Goal: Navigation & Orientation: Find specific page/section

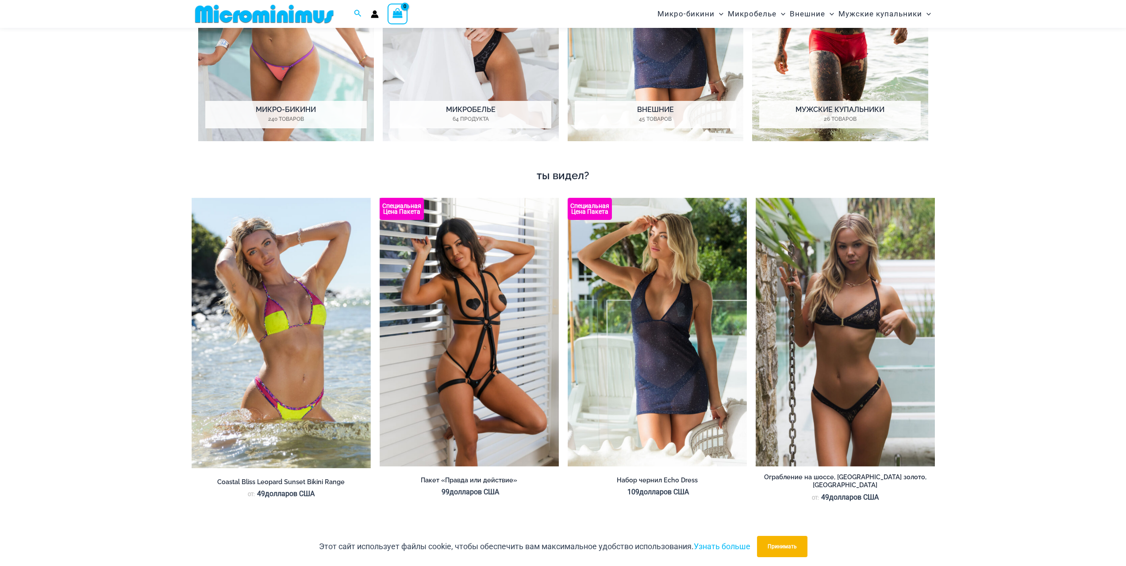
scroll to position [701, 0]
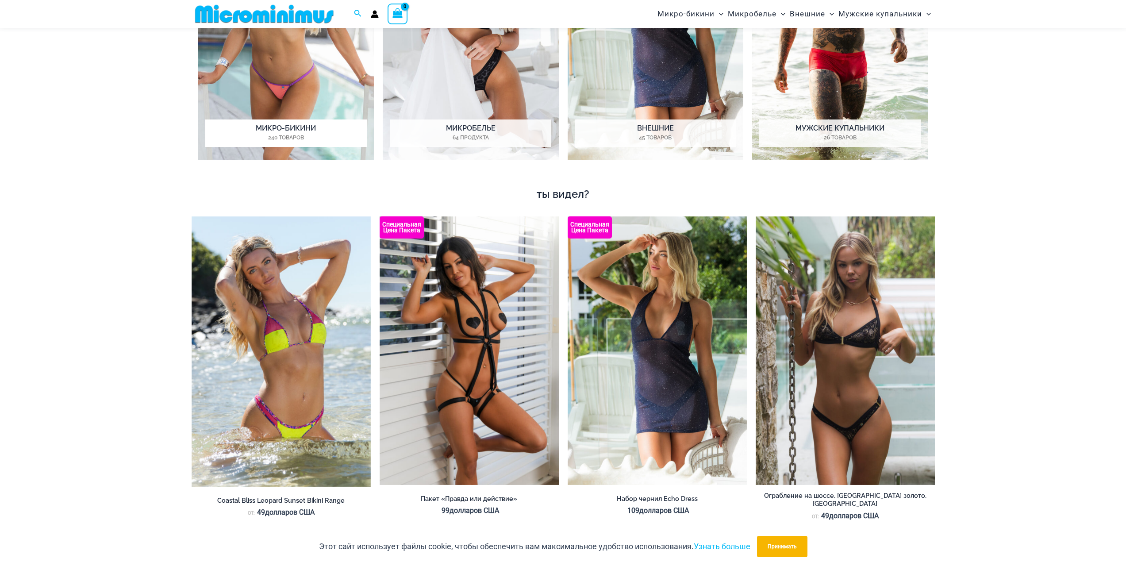
click at [310, 124] on font "Микро-бикини" at bounding box center [286, 128] width 60 height 8
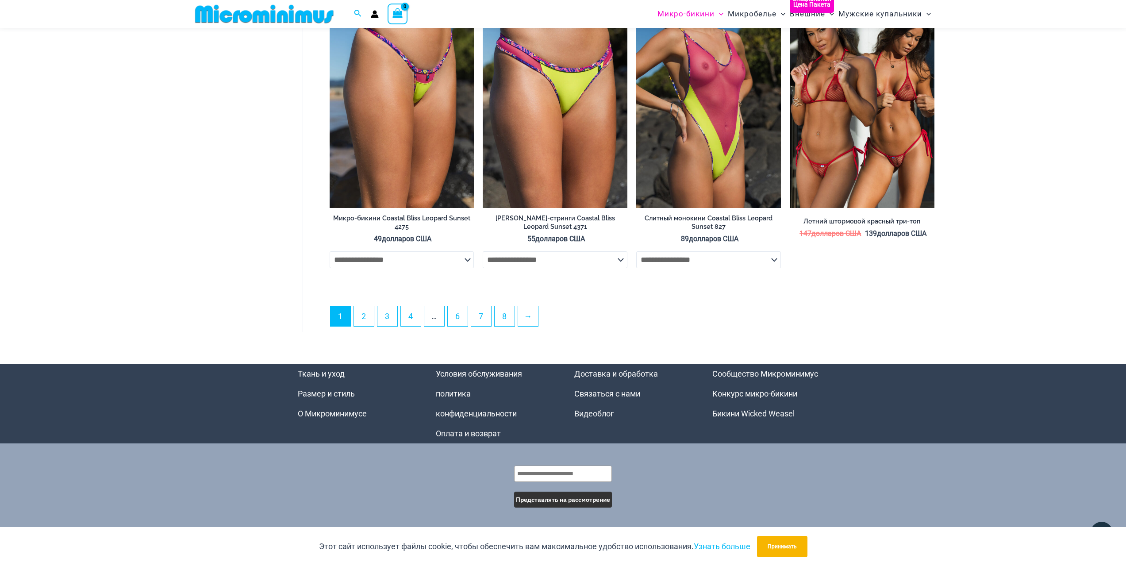
scroll to position [2426, 0]
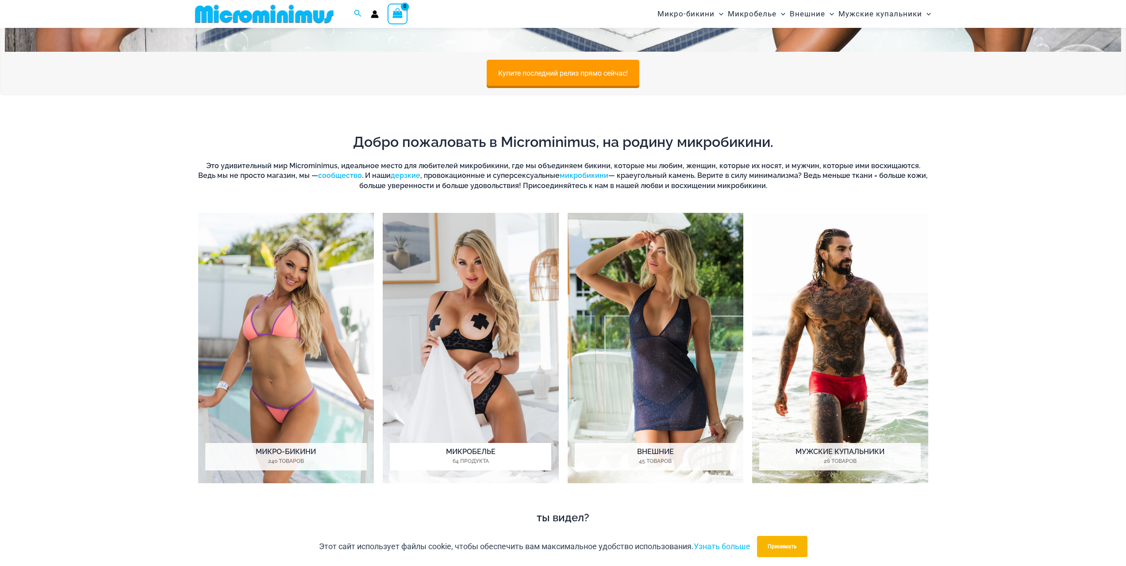
scroll to position [433, 0]
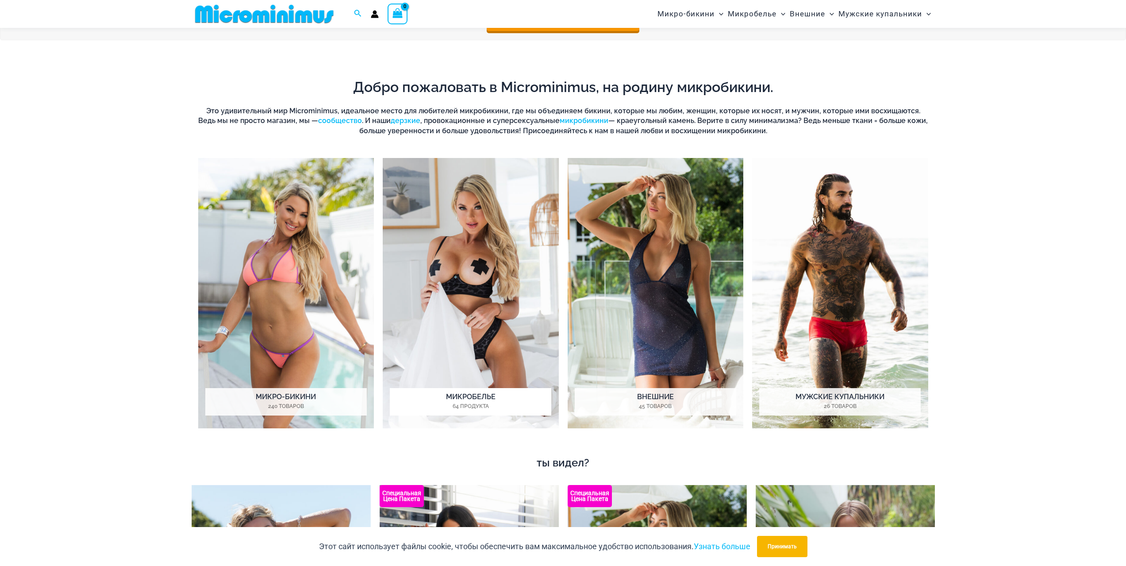
click at [494, 399] on font "Микробелье" at bounding box center [471, 396] width 50 height 8
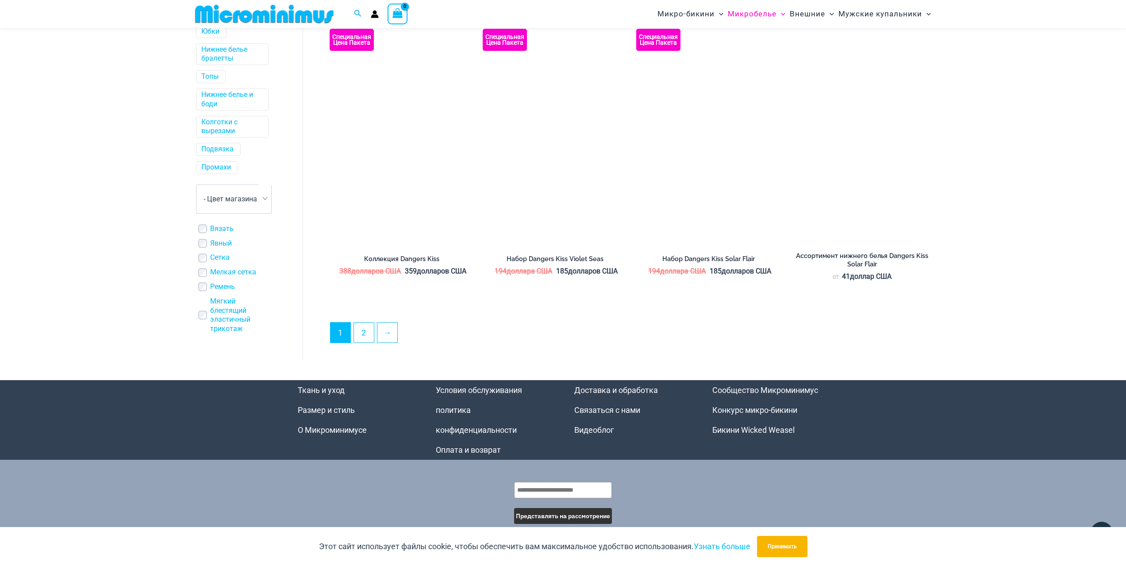
scroll to position [2261, 0]
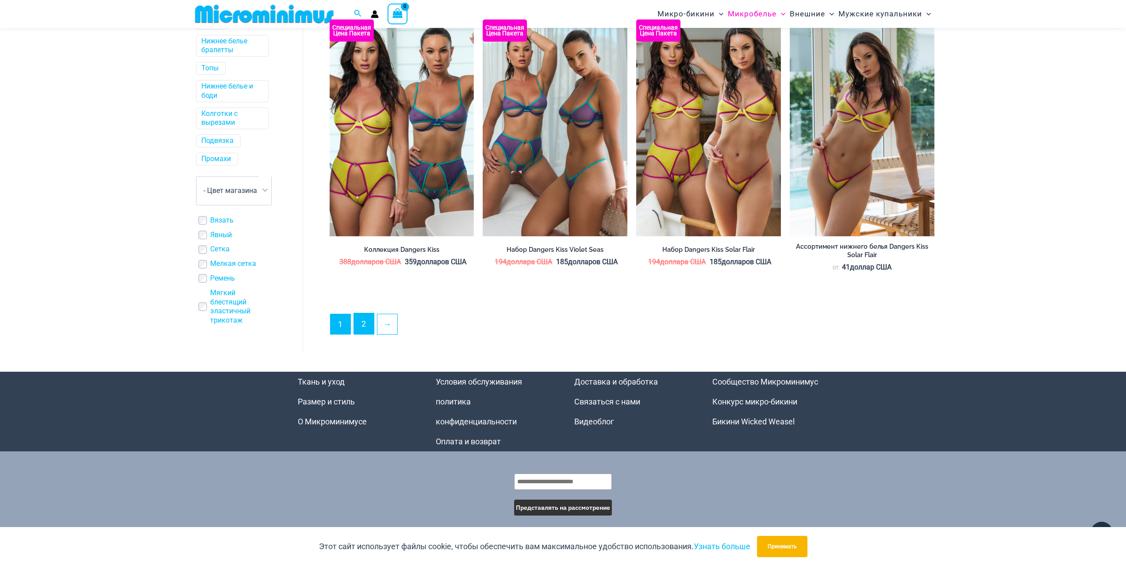
click at [365, 328] on font "2" at bounding box center [363, 323] width 4 height 9
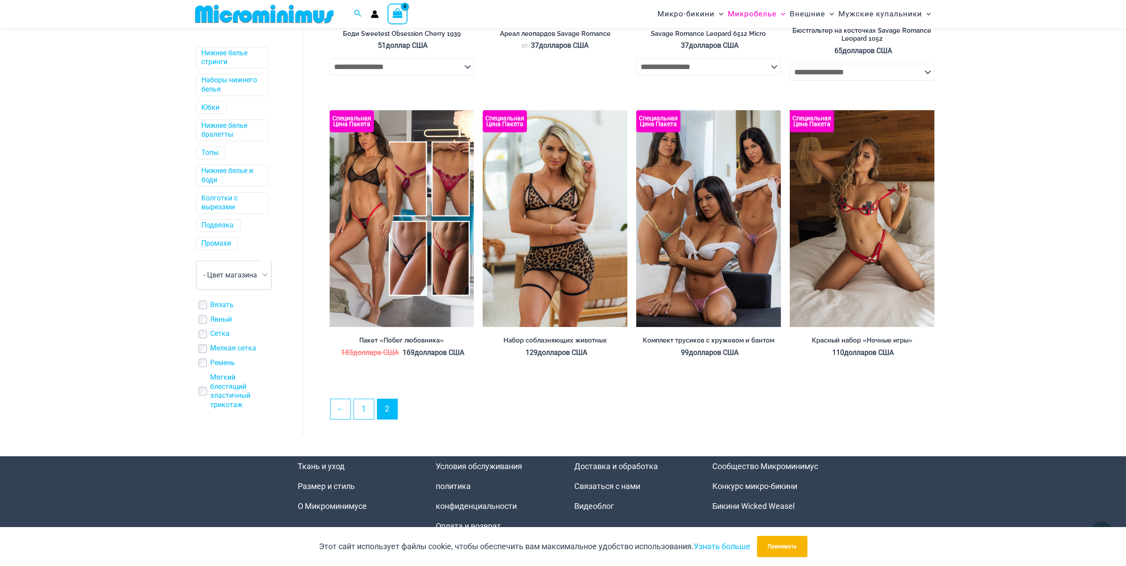
scroll to position [2122, 0]
